Goal: Task Accomplishment & Management: Manage account settings

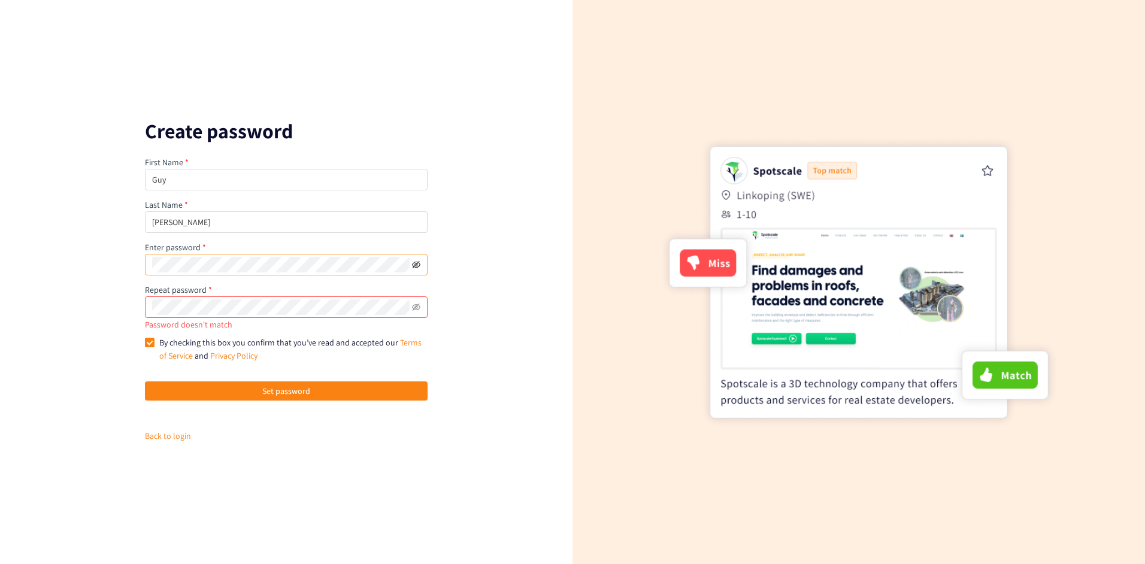
click at [418, 265] on icon "eye-invisible" at bounding box center [416, 264] width 8 height 8
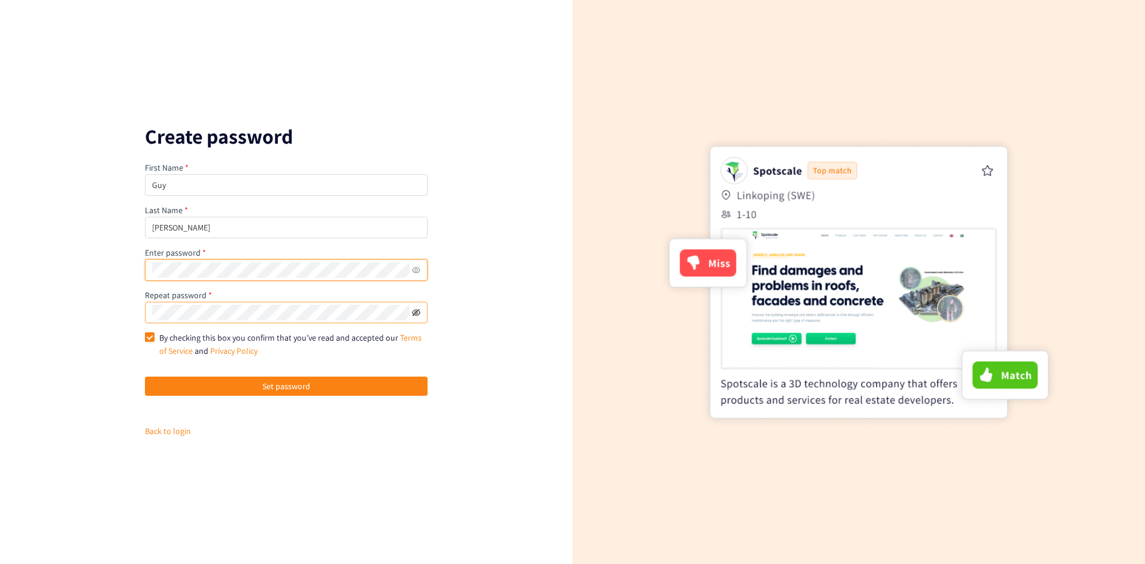
click at [419, 314] on icon "eye-invisible" at bounding box center [416, 311] width 8 height 7
click at [419, 314] on icon "eye" at bounding box center [416, 312] width 8 height 6
click at [344, 386] on button "Set password" at bounding box center [286, 386] width 283 height 19
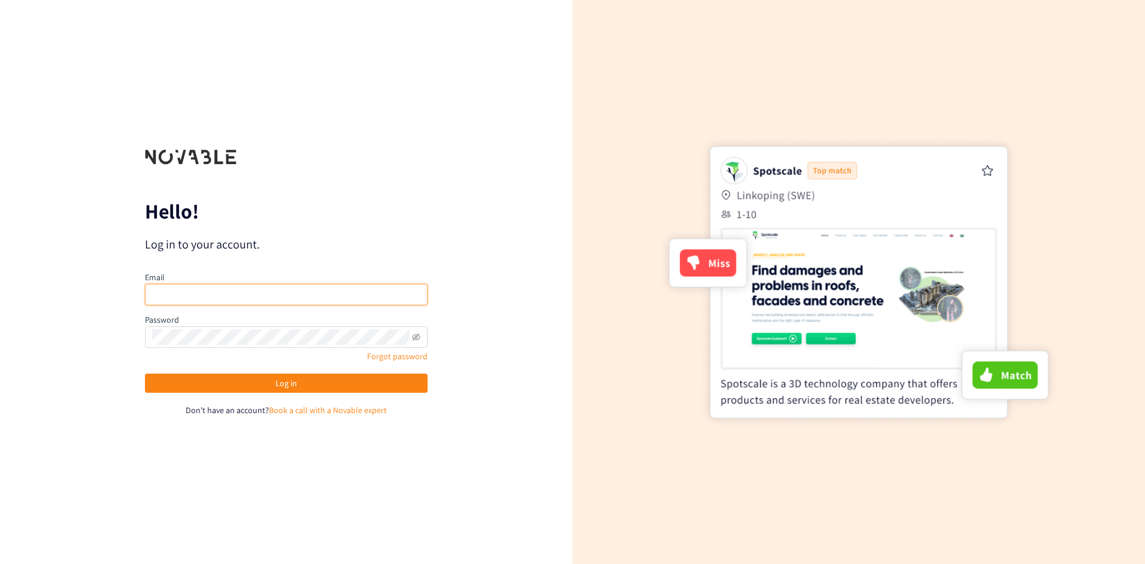
click at [295, 296] on input "email" at bounding box center [286, 295] width 283 height 22
type input "[EMAIL_ADDRESS][PERSON_NAME][DOMAIN_NAME]"
click at [269, 346] on span at bounding box center [286, 337] width 283 height 22
click at [145, 374] on button "Log in" at bounding box center [286, 383] width 283 height 19
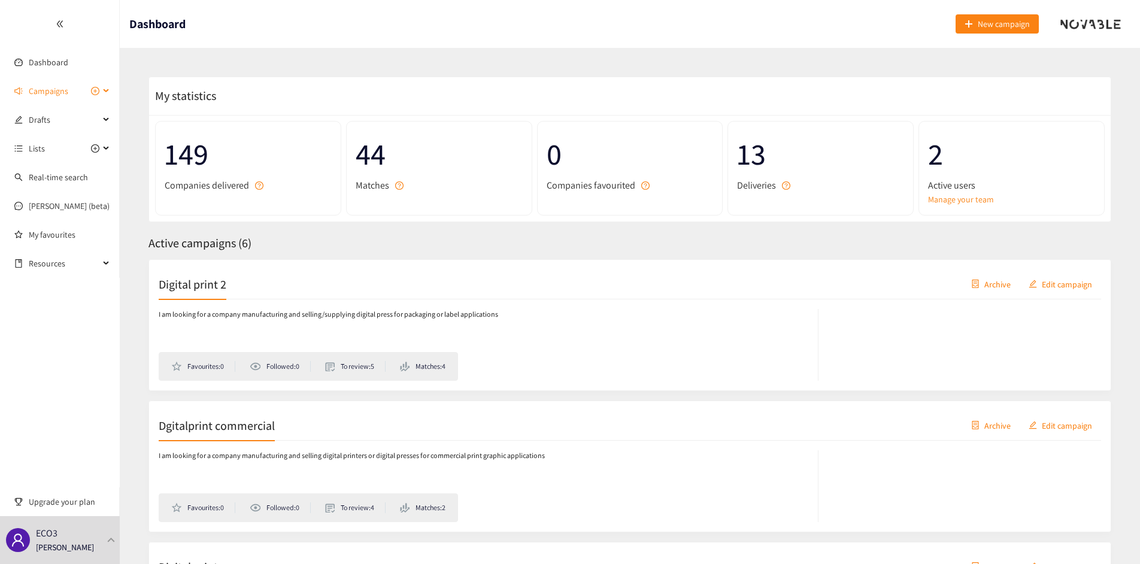
click at [106, 91] on icon at bounding box center [107, 91] width 6 height 0
click at [106, 90] on icon at bounding box center [107, 90] width 6 height 0
click at [107, 116] on div "Drafts" at bounding box center [60, 120] width 120 height 24
